Goal: Task Accomplishment & Management: Manage account settings

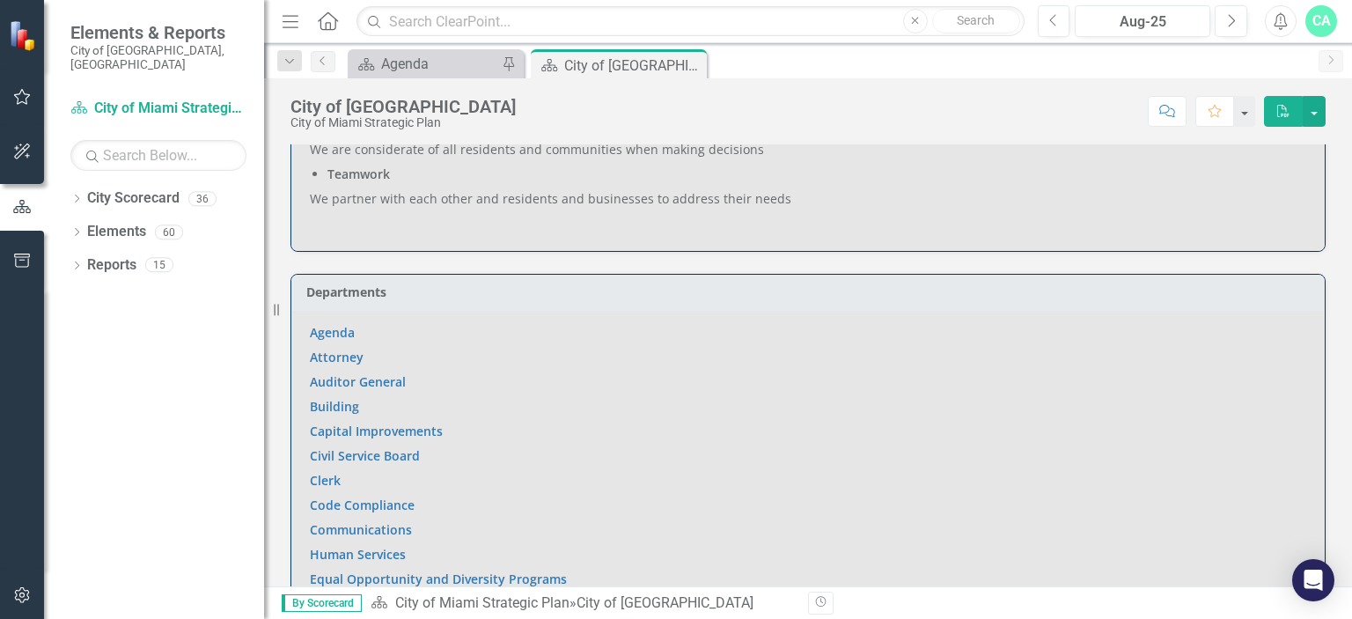
scroll to position [886, 0]
click at [333, 331] on link "Agenda" at bounding box center [332, 329] width 45 height 17
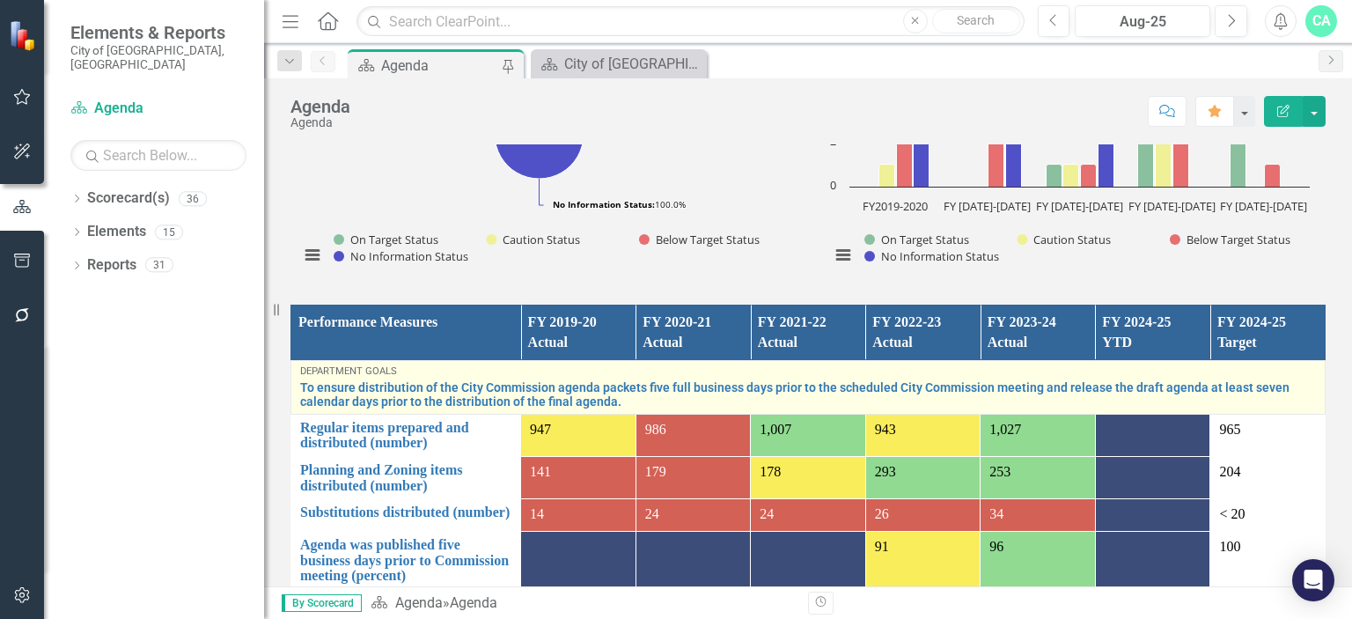
scroll to position [1278, 0]
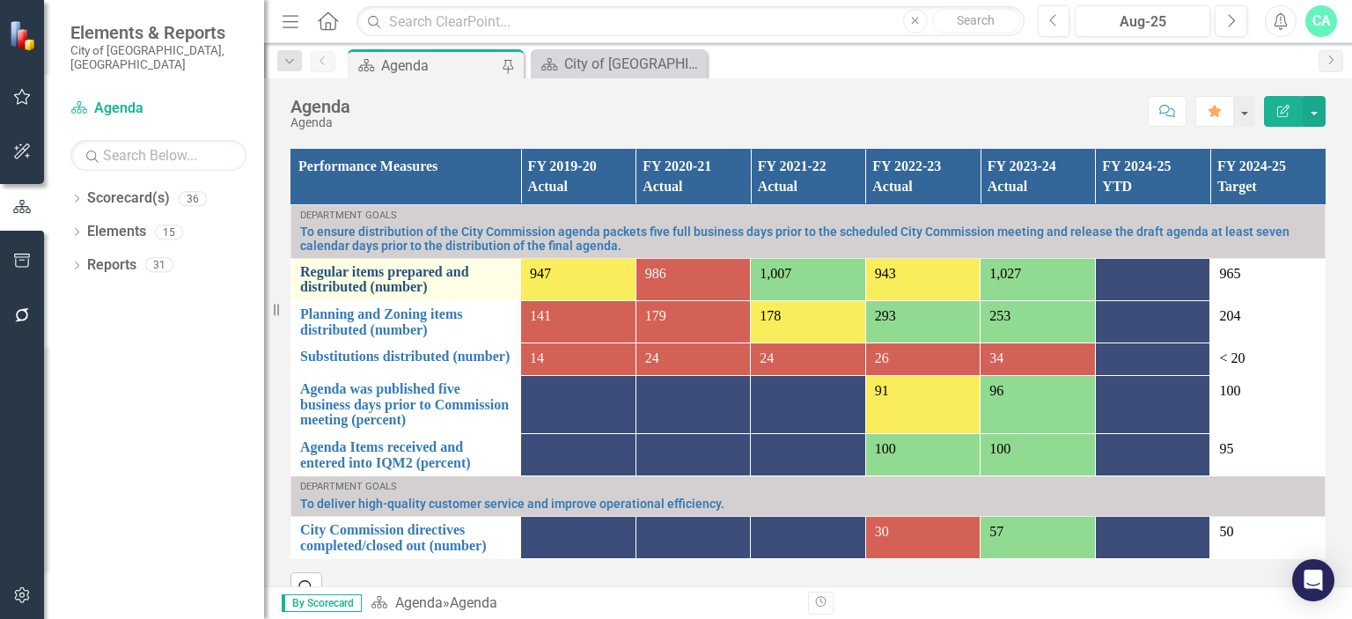
click at [405, 292] on link "Regular items prepared and distributed (number)" at bounding box center [405, 279] width 211 height 31
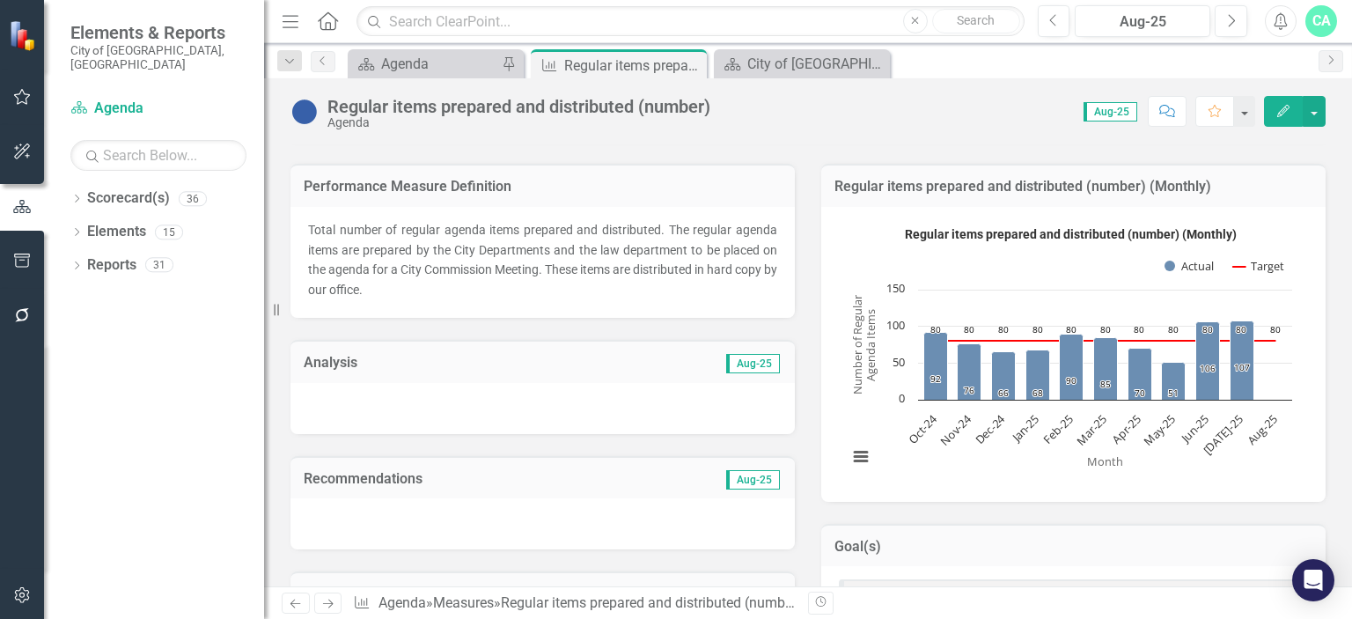
scroll to position [250, 0]
click at [433, 410] on div at bounding box center [542, 408] width 504 height 51
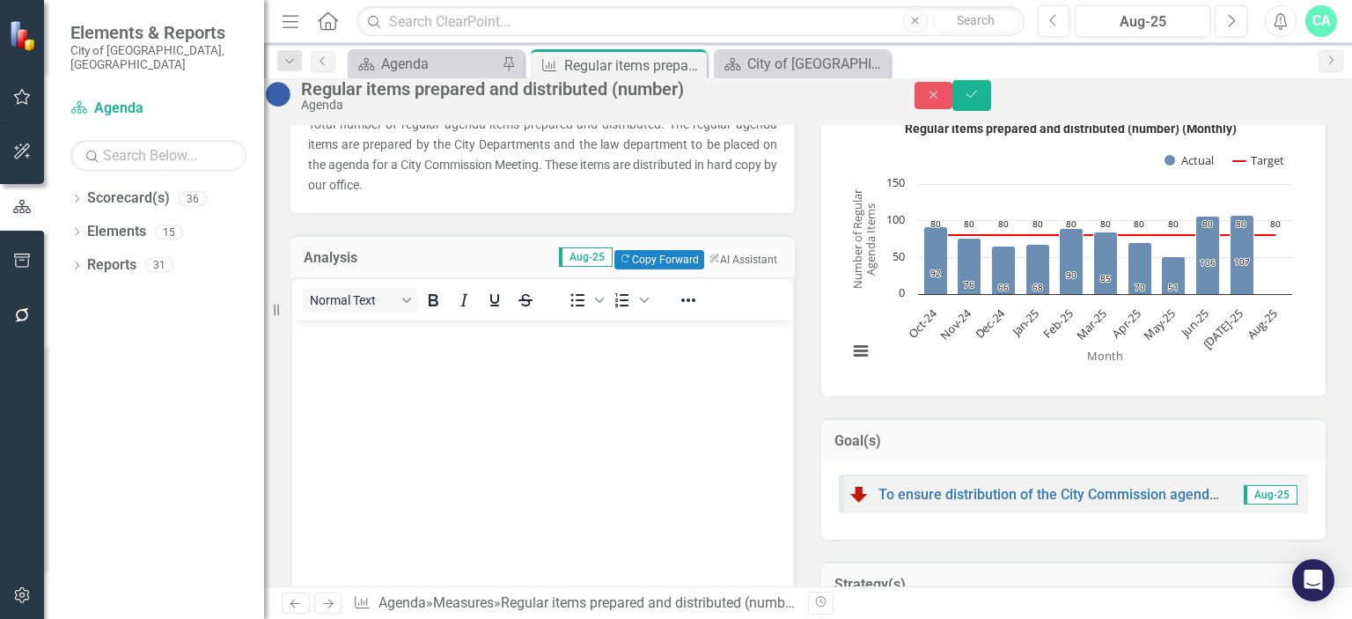
scroll to position [341, 0]
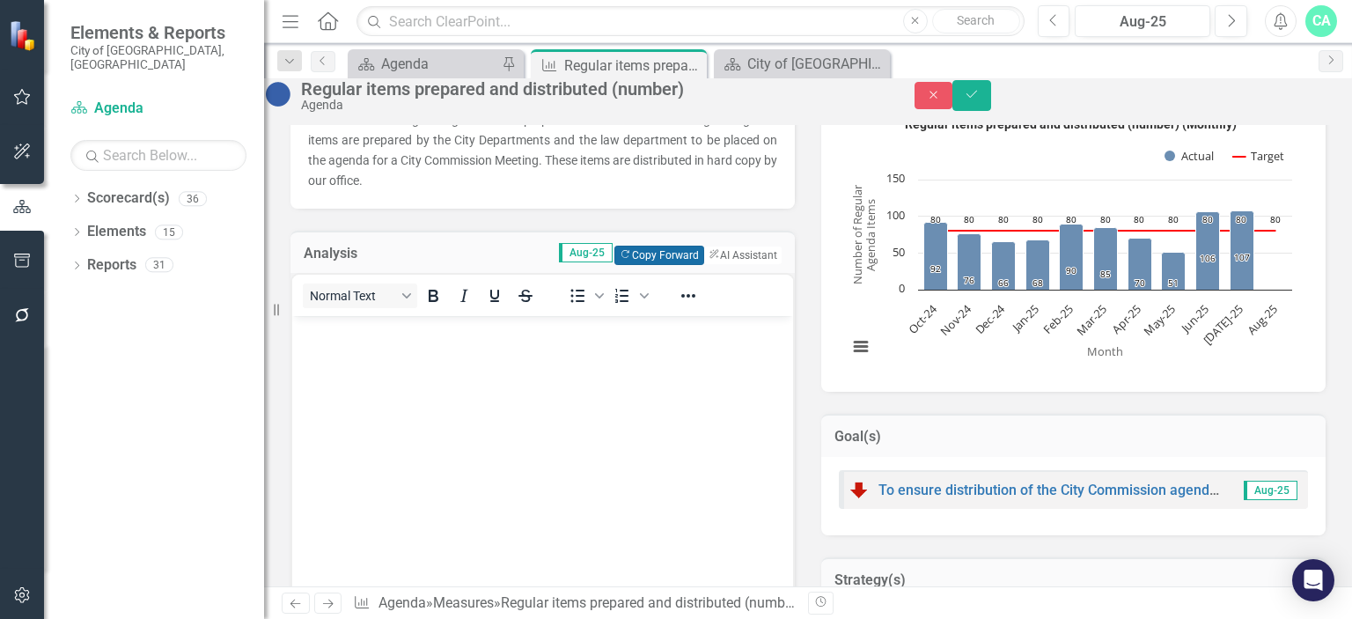
click at [665, 265] on button "Copy Forward Copy Forward" at bounding box center [658, 255] width 89 height 19
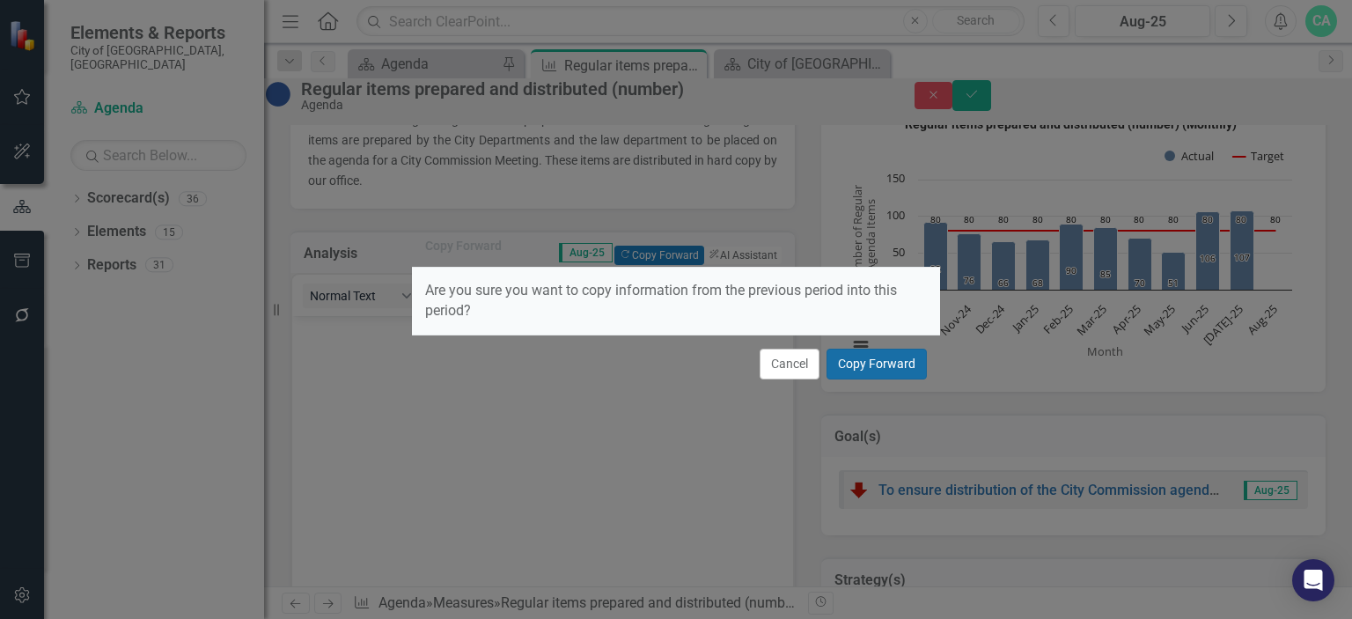
click at [880, 363] on button "Copy Forward" at bounding box center [877, 364] width 100 height 31
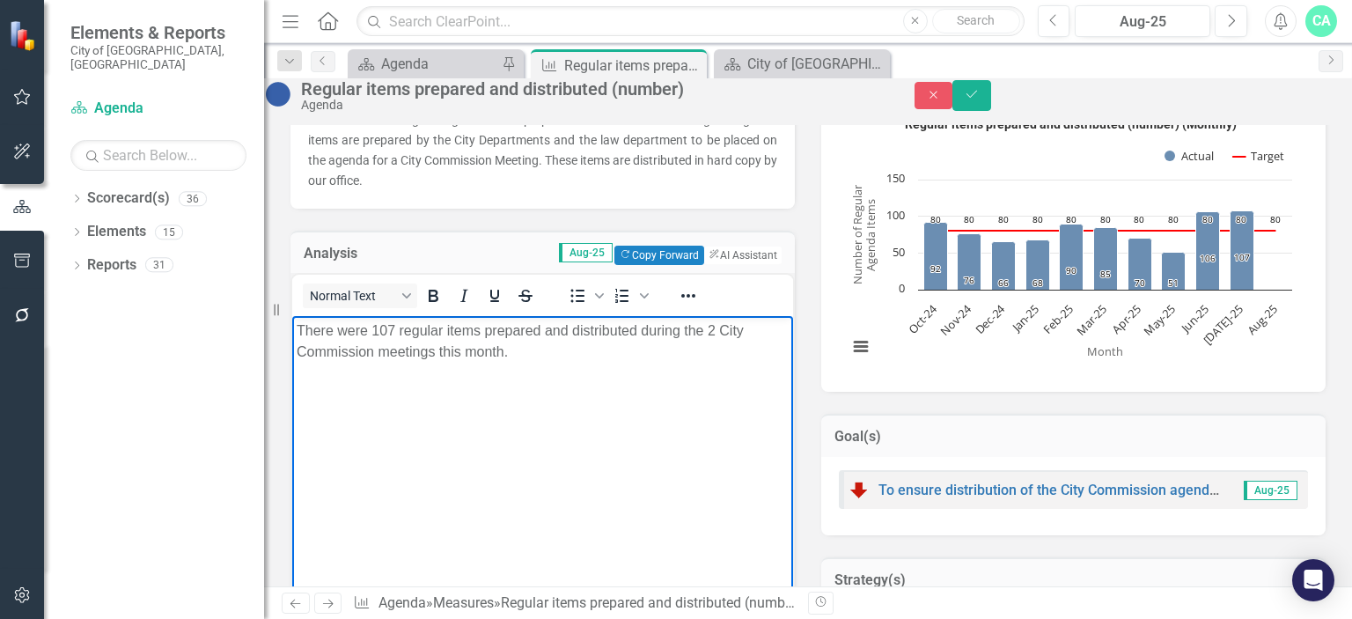
click at [402, 322] on p "There were 107 regular items prepared and distributed during the 2 City Commiss…" at bounding box center [543, 341] width 492 height 42
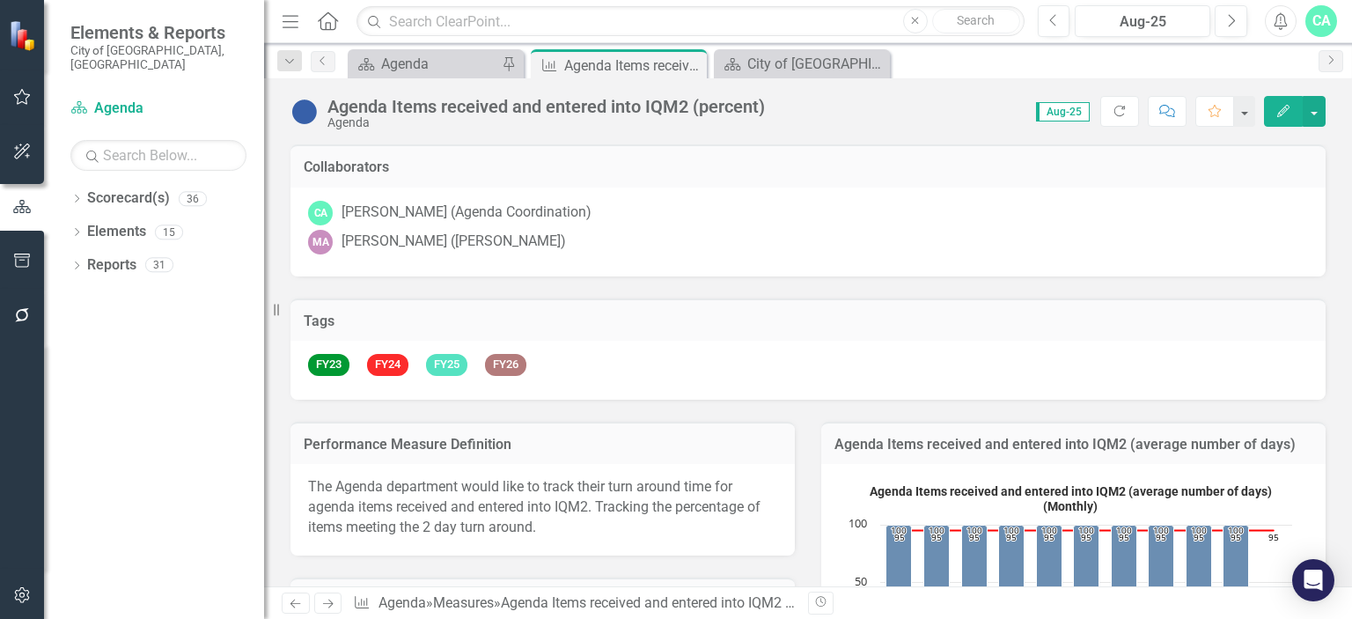
scroll to position [165, 0]
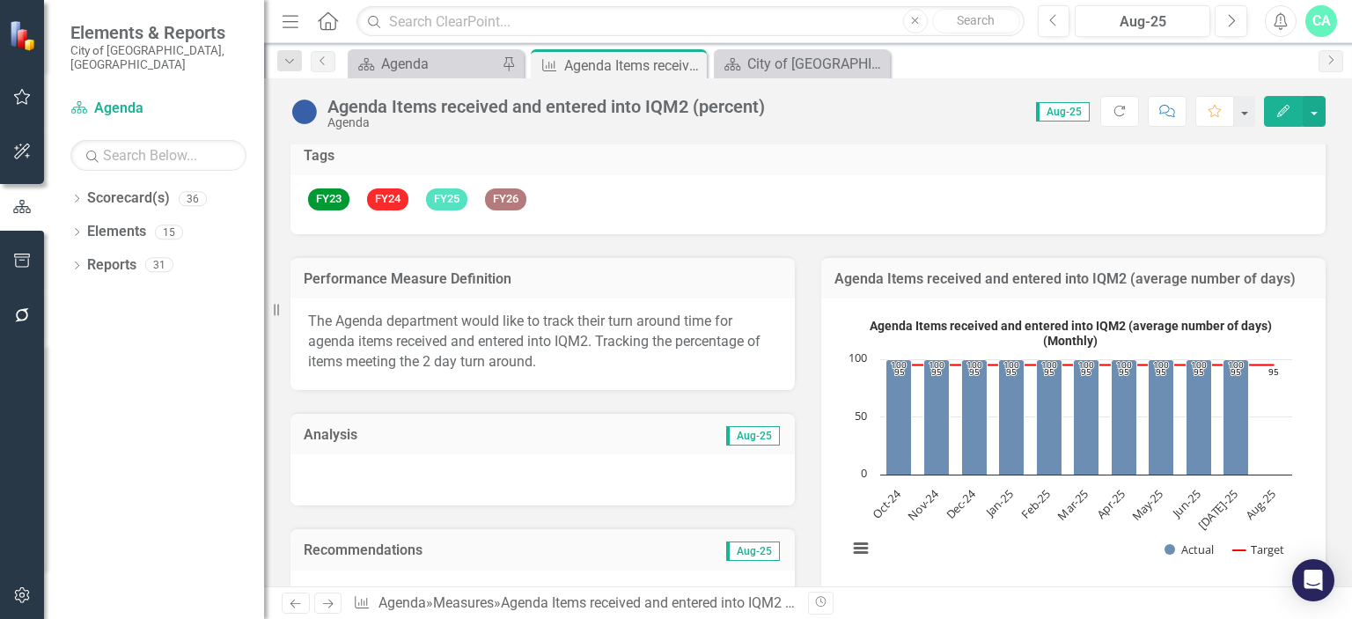
click at [434, 463] on div at bounding box center [542, 479] width 504 height 51
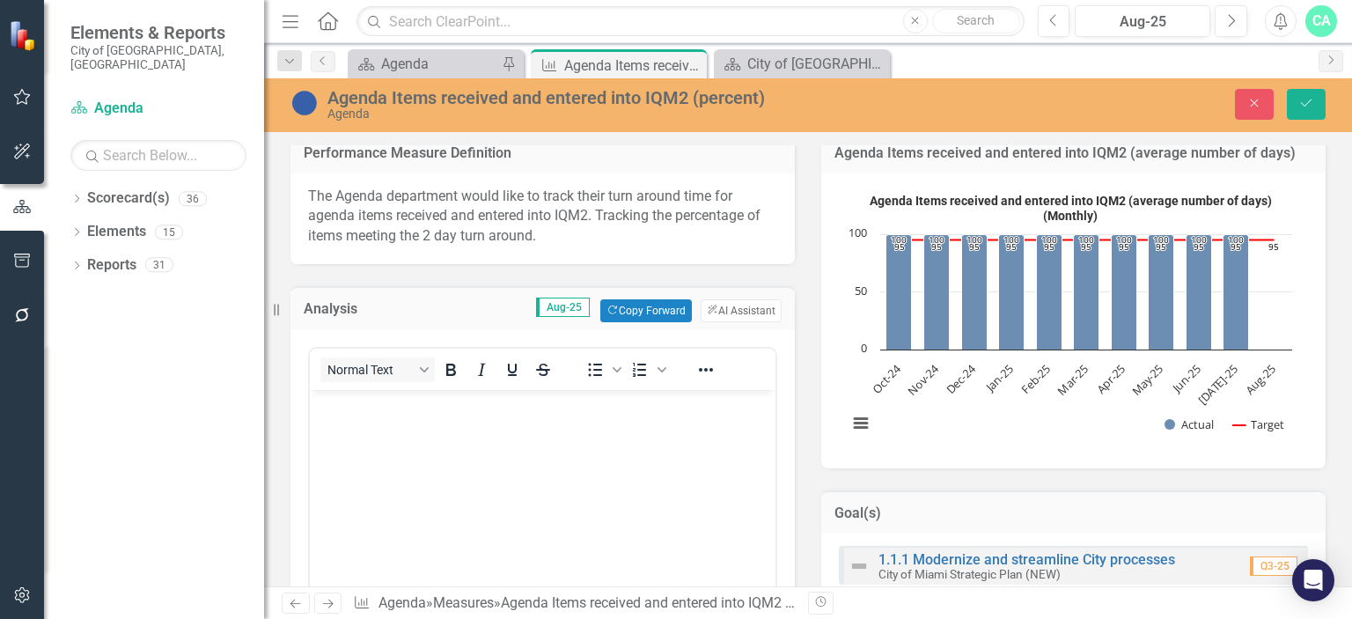
scroll to position [431, 0]
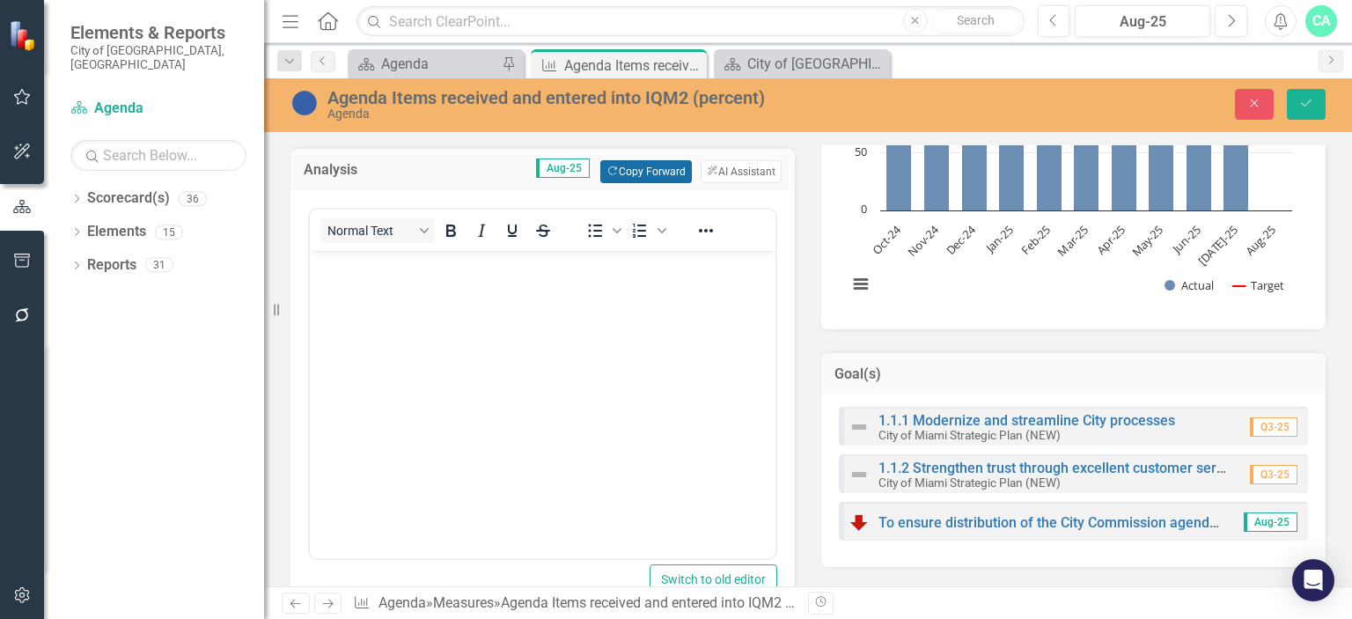
click at [633, 167] on button "Copy Forward Copy Forward" at bounding box center [645, 171] width 91 height 23
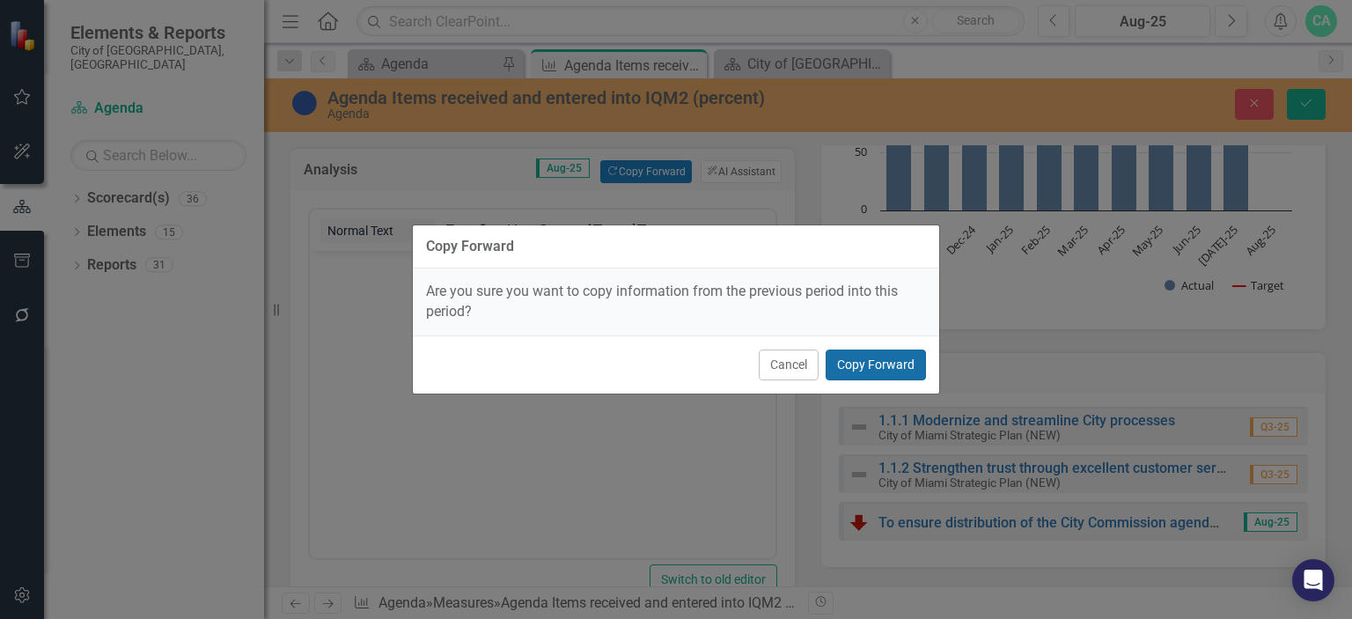
click at [891, 361] on button "Copy Forward" at bounding box center [876, 364] width 100 height 31
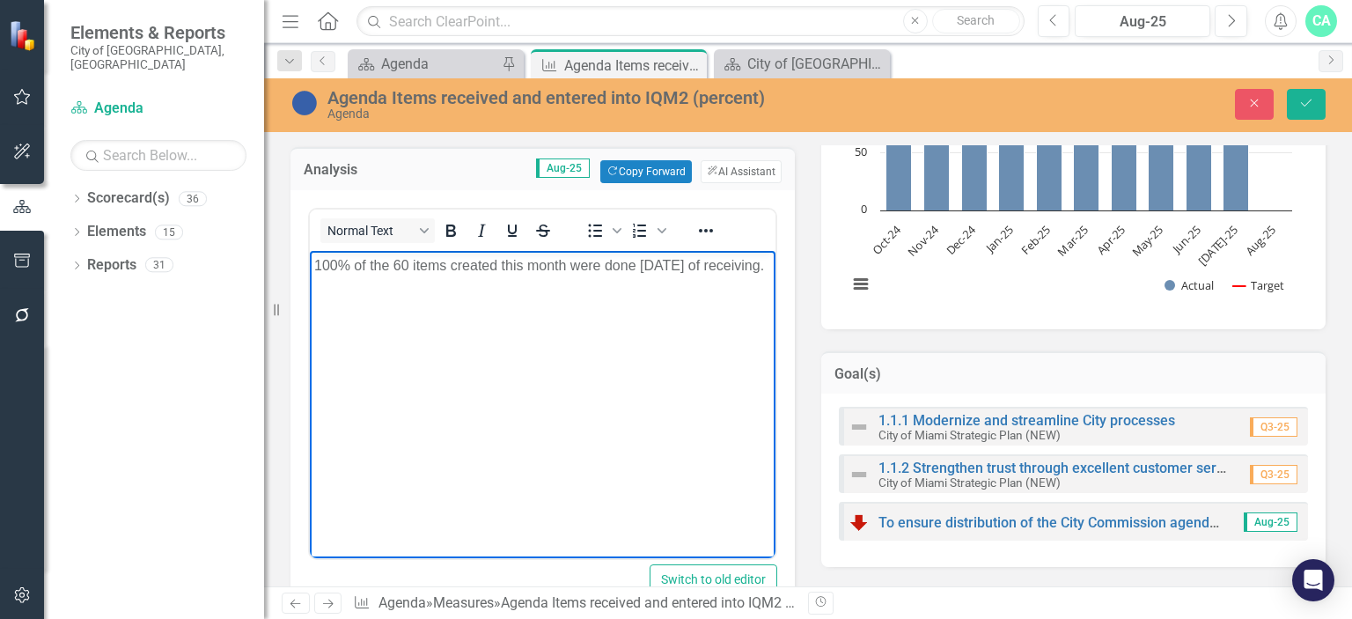
click at [409, 260] on p "100% of the 60 items created this month were done [DATE] of receiving." at bounding box center [542, 265] width 457 height 21
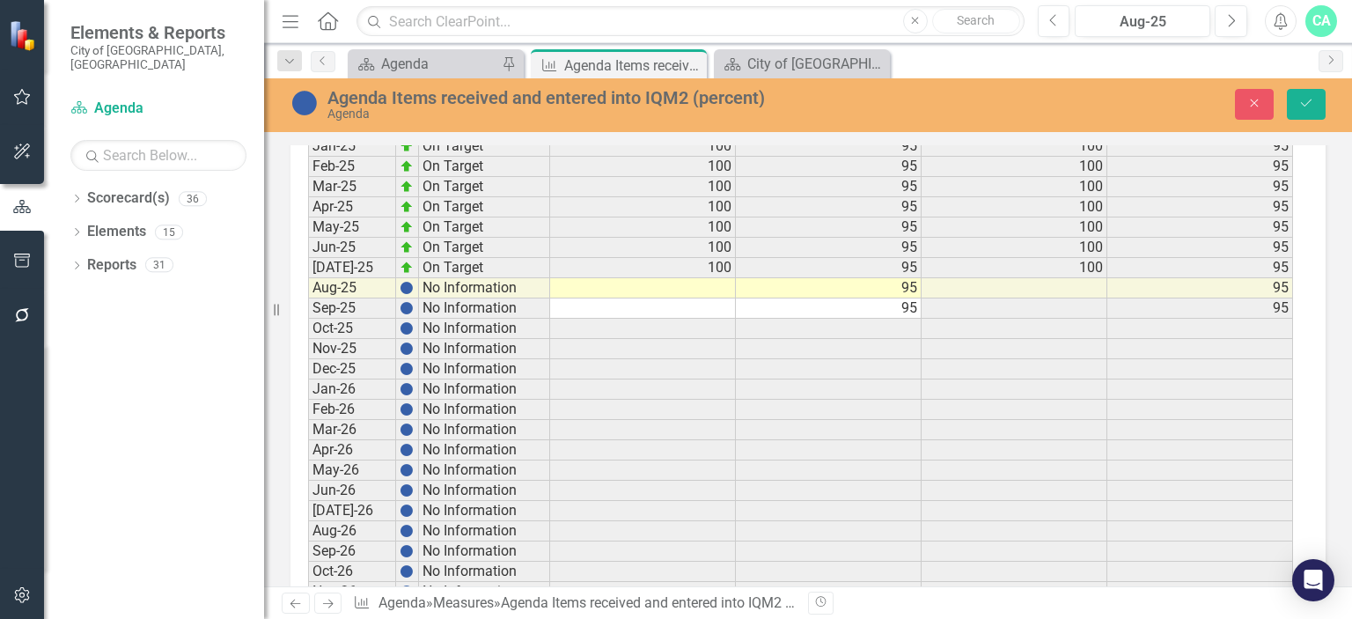
scroll to position [3681, 0]
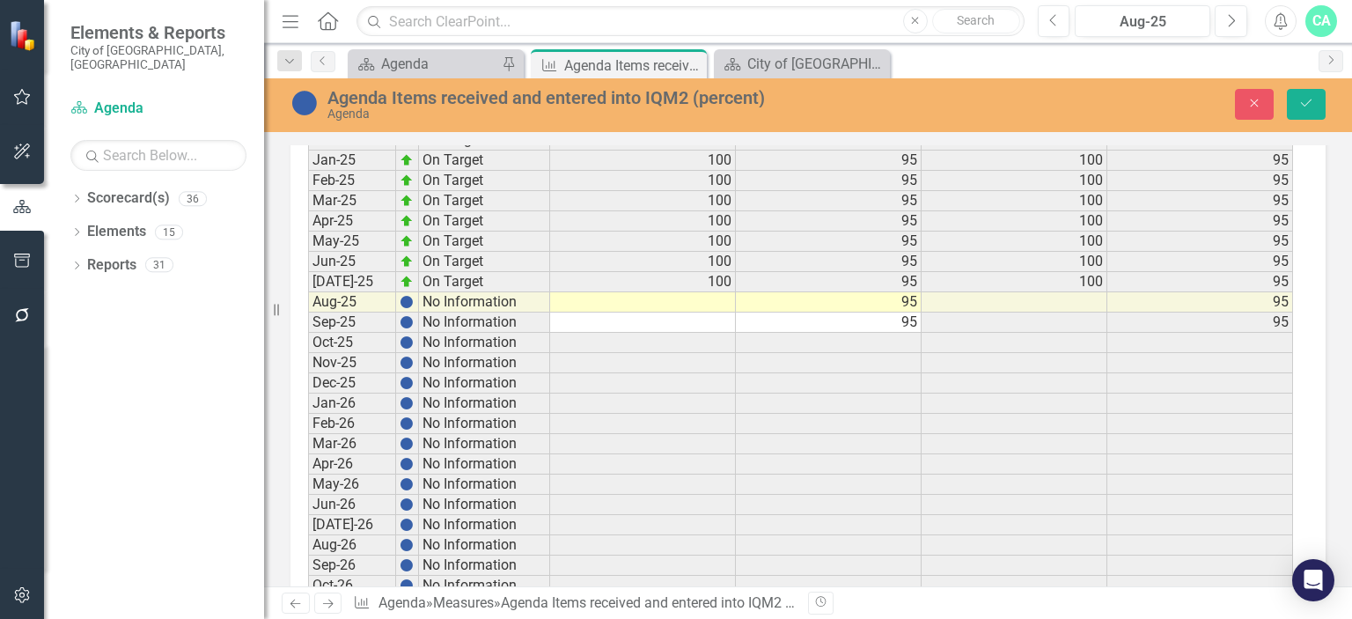
click at [714, 292] on td at bounding box center [643, 302] width 186 height 20
type textarea "100"
click at [1304, 98] on icon "Save" at bounding box center [1306, 103] width 16 height 12
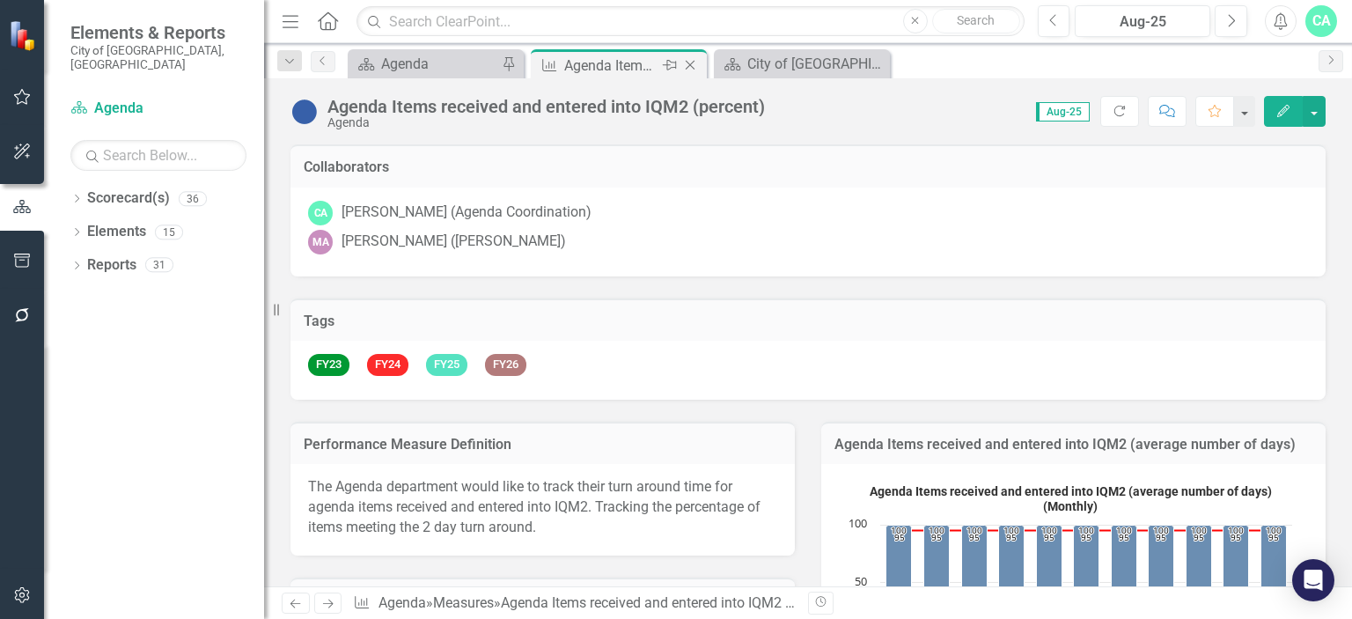
click at [692, 63] on icon "Close" at bounding box center [690, 65] width 18 height 14
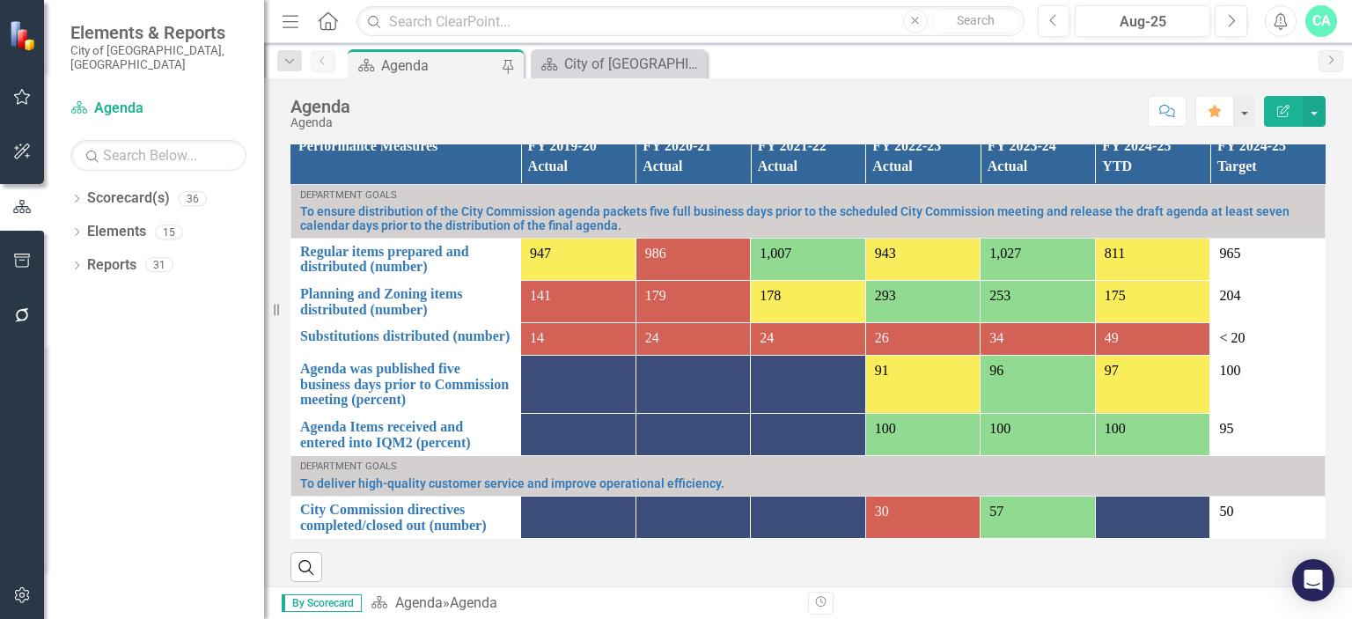
scroll to position [1337, 0]
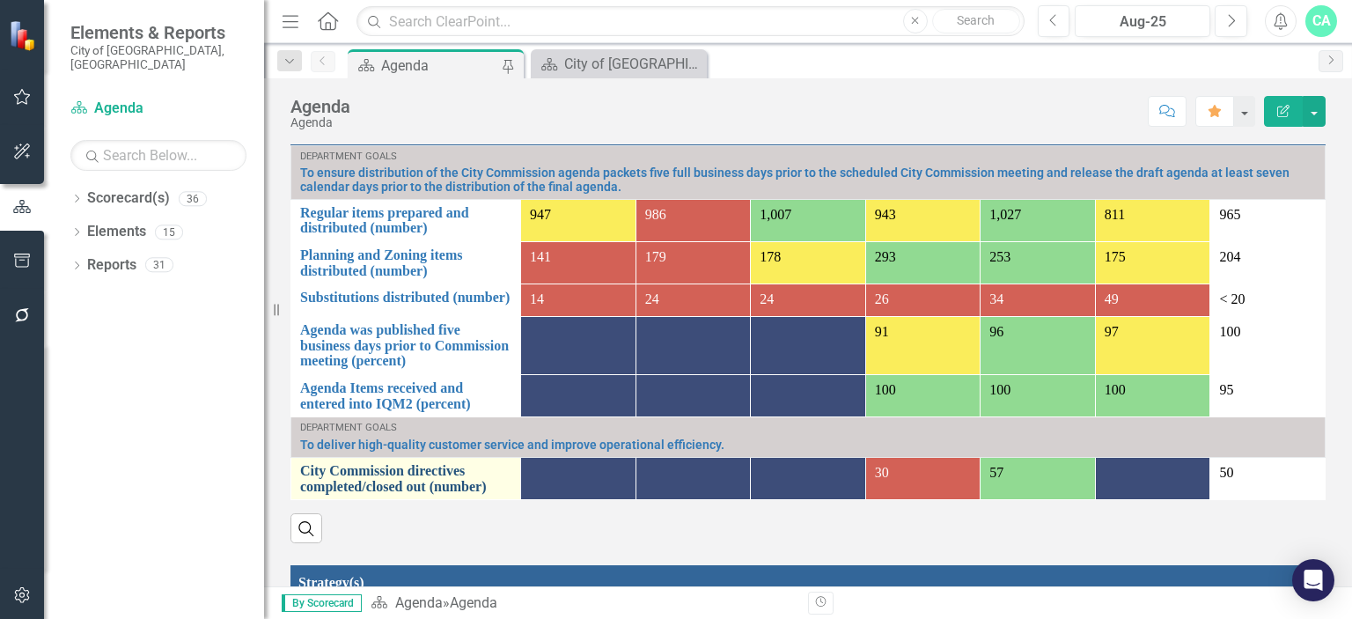
click at [394, 494] on link "City Commission directives completed/closed out (number)" at bounding box center [405, 478] width 211 height 31
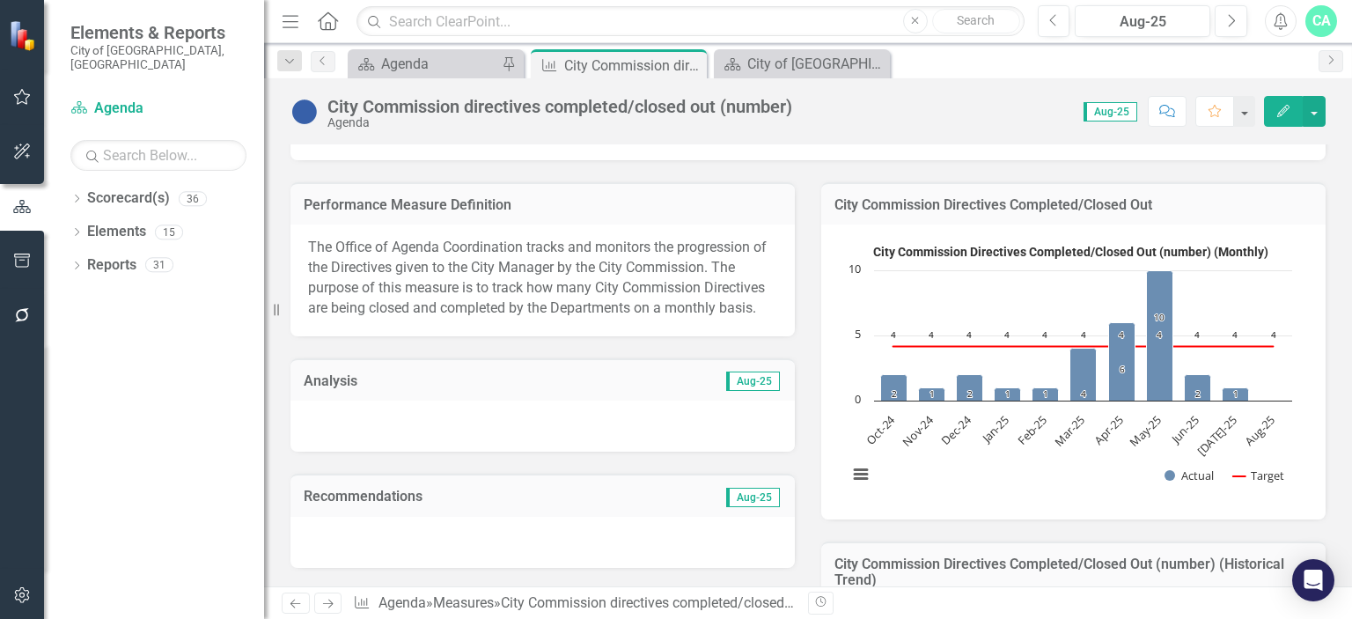
scroll to position [241, 0]
click at [433, 419] on div at bounding box center [542, 424] width 504 height 51
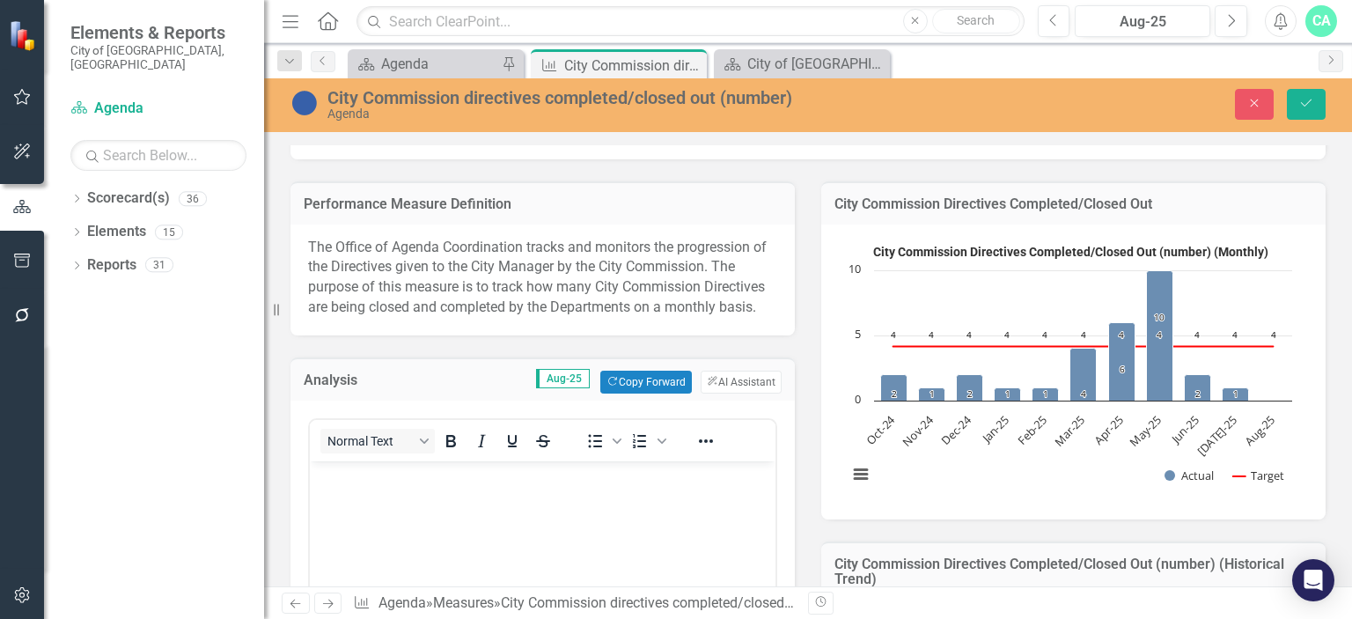
scroll to position [0, 0]
click at [439, 451] on div "Normal Text" at bounding box center [440, 440] width 260 height 34
click at [424, 499] on body "Rich Text Area. Press ALT-0 for help." at bounding box center [543, 593] width 466 height 264
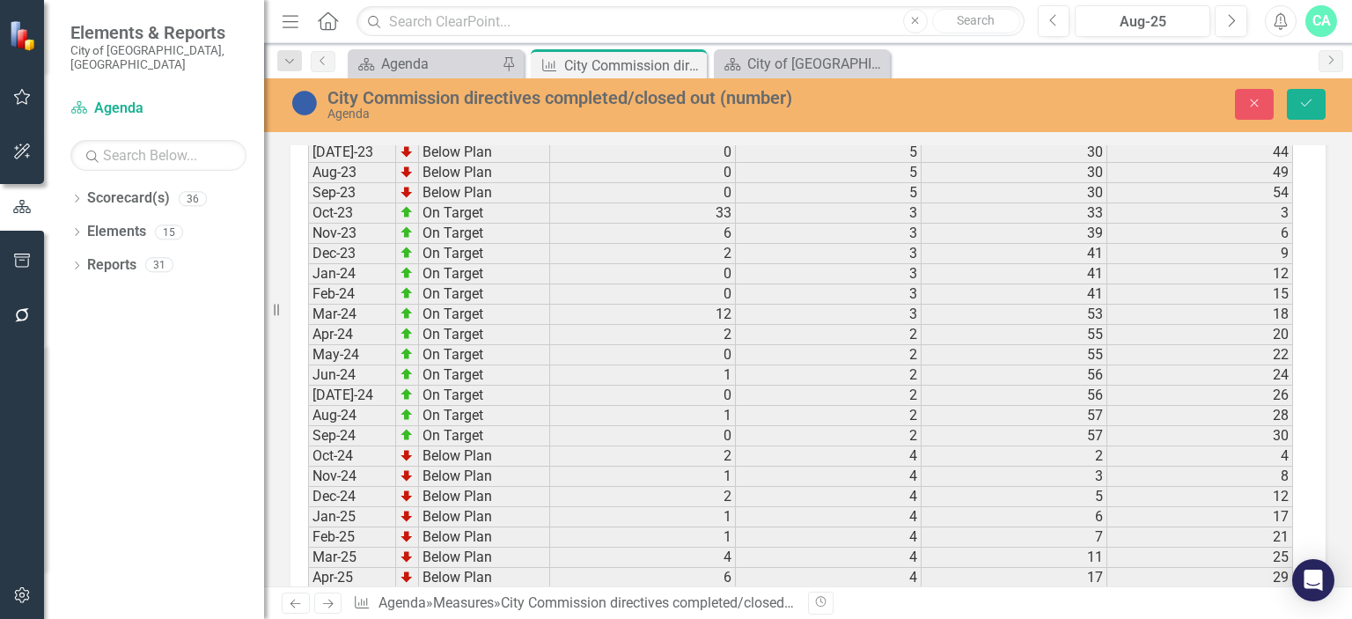
scroll to position [3067, 0]
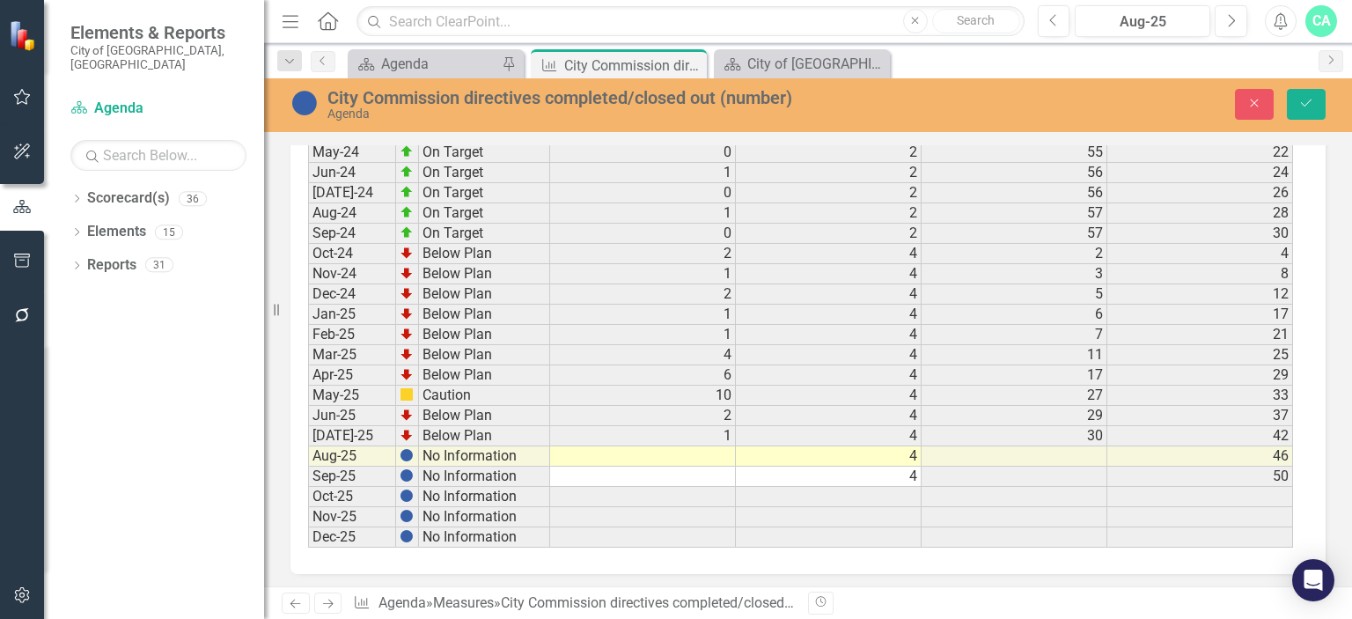
click at [732, 446] on td at bounding box center [643, 456] width 186 height 20
type textarea "0"
click at [1308, 113] on button "Save" at bounding box center [1306, 104] width 39 height 31
